Goal: Find specific page/section: Find specific page/section

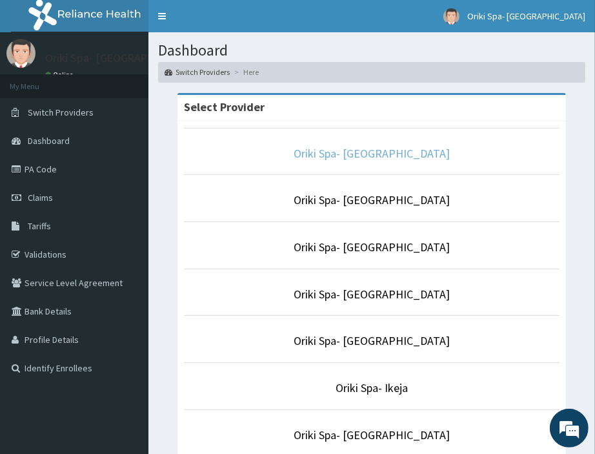
click at [360, 156] on link "Oriki Spa- [GEOGRAPHIC_DATA]" at bounding box center [372, 153] width 156 height 15
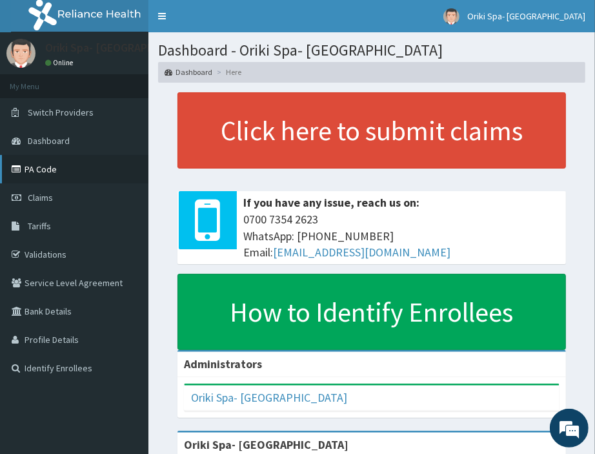
click at [44, 171] on link "PA Code" at bounding box center [74, 169] width 149 height 28
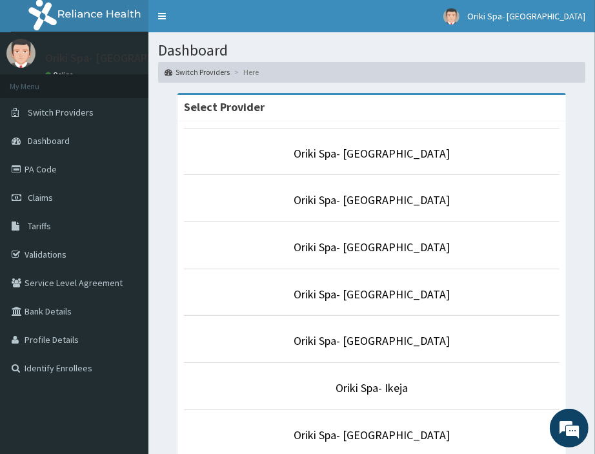
scroll to position [233, 0]
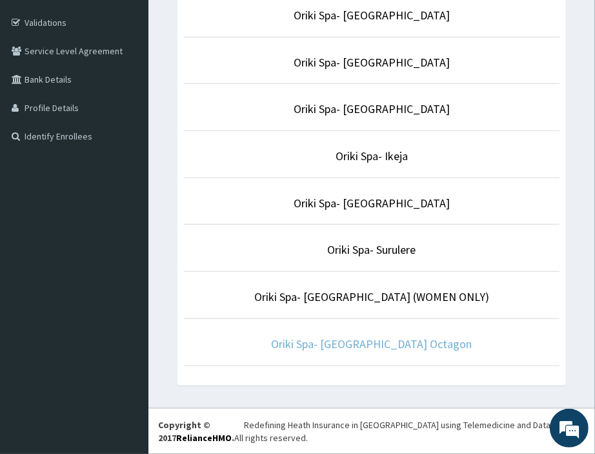
click at [343, 341] on link "Oriki Spa- [GEOGRAPHIC_DATA] Octagon" at bounding box center [372, 343] width 201 height 15
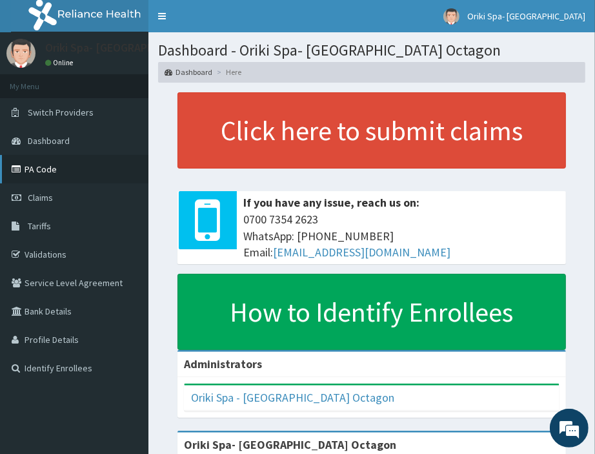
click at [52, 170] on link "PA Code" at bounding box center [74, 169] width 149 height 28
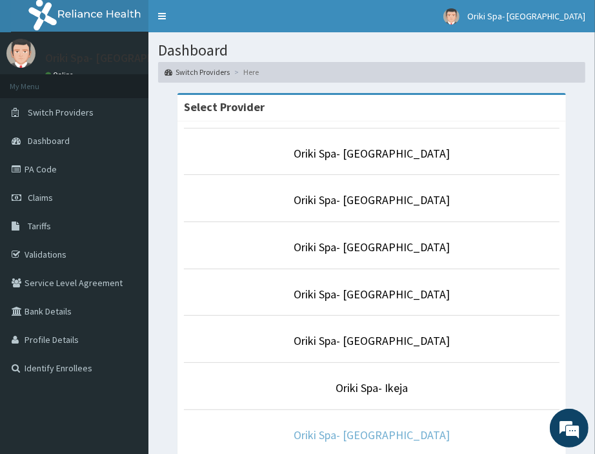
click at [369, 430] on link "Oriki Spa- [GEOGRAPHIC_DATA]" at bounding box center [372, 435] width 156 height 15
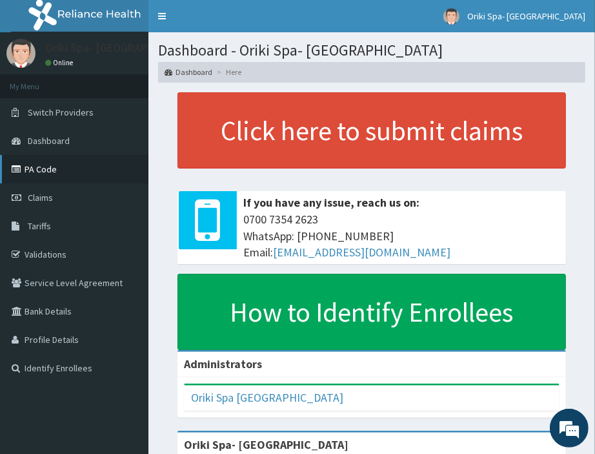
click at [47, 169] on link "PA Code" at bounding box center [74, 169] width 149 height 28
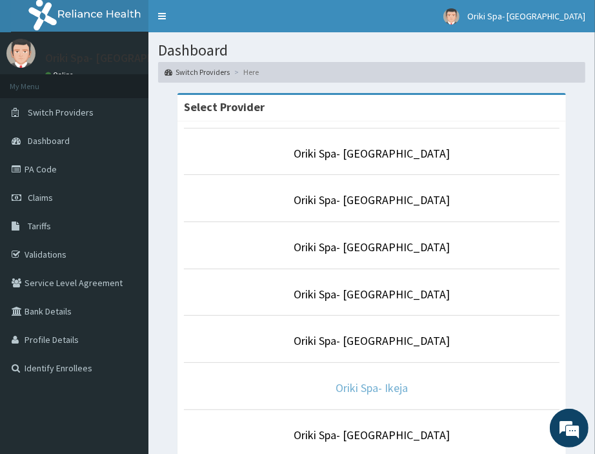
click at [357, 386] on link "Oriki Spa- Ikeja" at bounding box center [372, 387] width 72 height 15
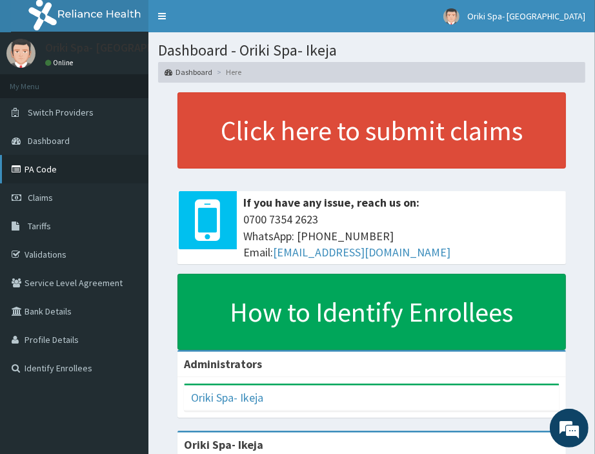
click at [49, 173] on link "PA Code" at bounding box center [74, 169] width 149 height 28
